Goal: Task Accomplishment & Management: Use online tool/utility

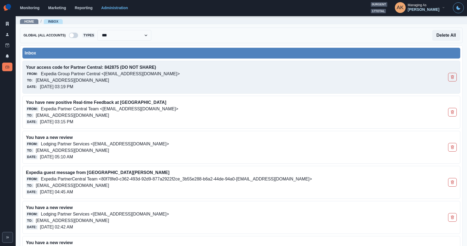
click at [154, 83] on div "To: hyattplacevacaville@properties.thesocialstation.com" at bounding box center [198, 80] width 344 height 6
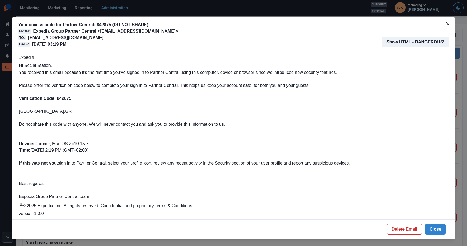
click at [66, 96] on b "Verification Code: 842875" at bounding box center [45, 98] width 52 height 5
copy b "842875"
